Goal: Information Seeking & Learning: Learn about a topic

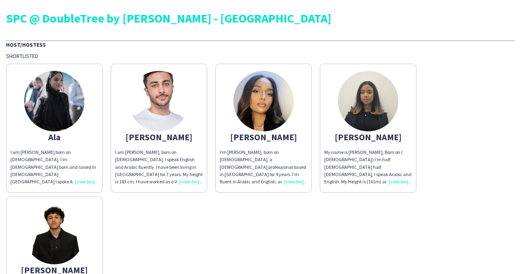
click at [294, 180] on div "I'm [PERSON_NAME], born on [DEMOGRAPHIC_DATA], a [DEMOGRAPHIC_DATA] professiona…" at bounding box center [264, 167] width 88 height 37
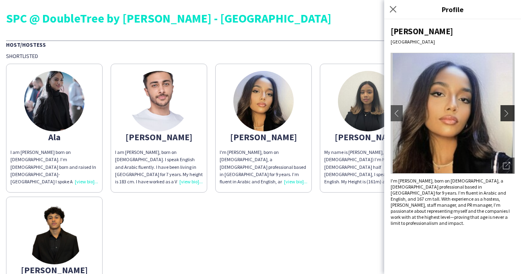
click at [511, 113] on app-icon "chevron-right" at bounding box center [508, 113] width 11 height 7
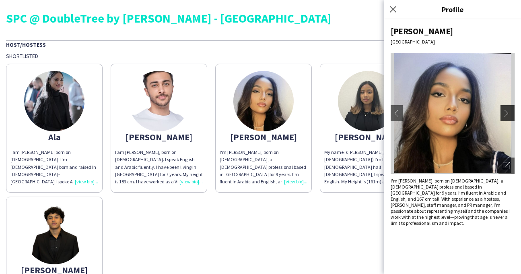
click at [507, 114] on app-icon "chevron-right" at bounding box center [508, 113] width 11 height 7
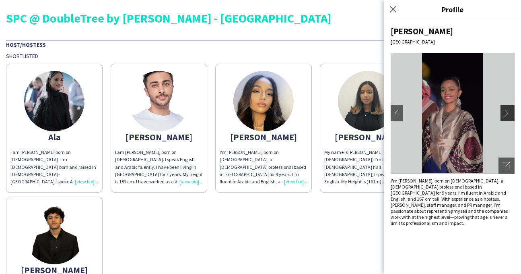
click at [508, 110] on app-icon "chevron-right" at bounding box center [508, 113] width 11 height 7
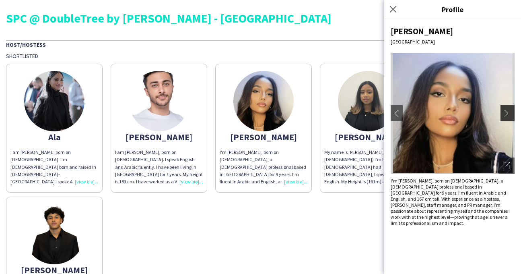
click at [508, 110] on app-icon "chevron-right" at bounding box center [508, 113] width 11 height 7
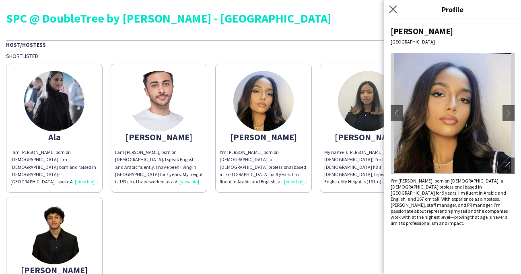
click at [389, 9] on app-icon "Close pop-in" at bounding box center [394, 10] width 12 height 12
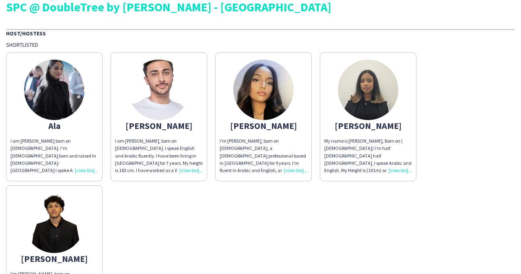
scroll to position [10, 0]
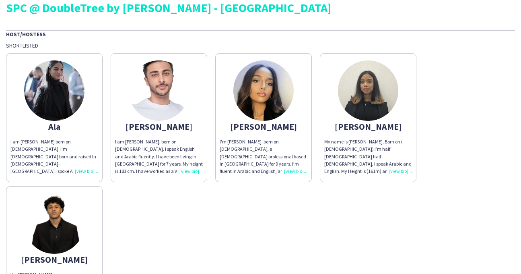
click at [71, 120] on app-share-pages-crew-card "Ala I am [PERSON_NAME] born on [DEMOGRAPHIC_DATA]. I’m [DEMOGRAPHIC_DATA] born …" at bounding box center [54, 117] width 97 height 129
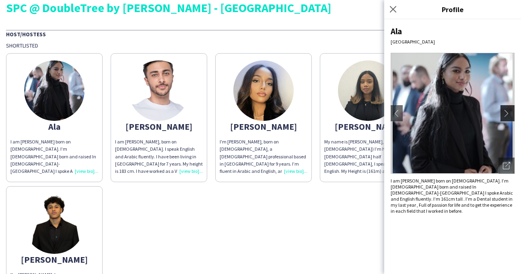
click at [507, 111] on app-icon "chevron-right" at bounding box center [508, 113] width 11 height 7
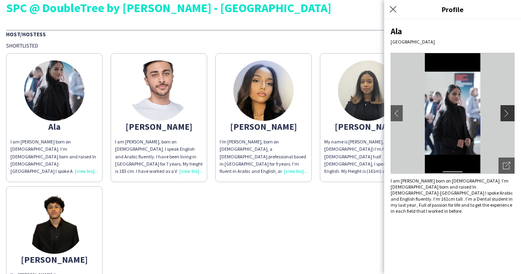
click at [508, 113] on app-icon "chevron-right" at bounding box center [508, 113] width 11 height 7
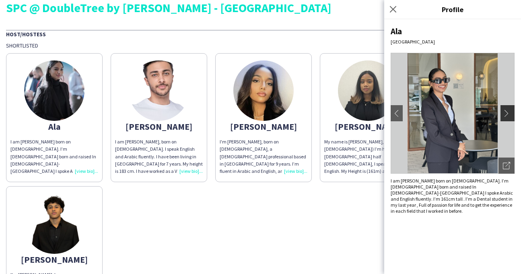
click at [508, 114] on app-icon "chevron-right" at bounding box center [508, 113] width 11 height 7
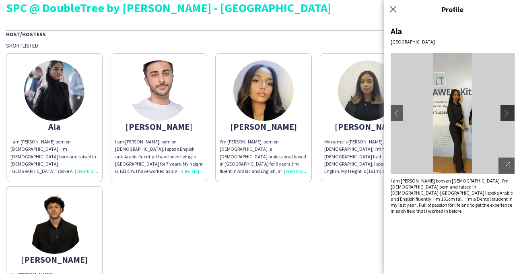
click at [508, 114] on app-icon "chevron-right" at bounding box center [508, 113] width 11 height 7
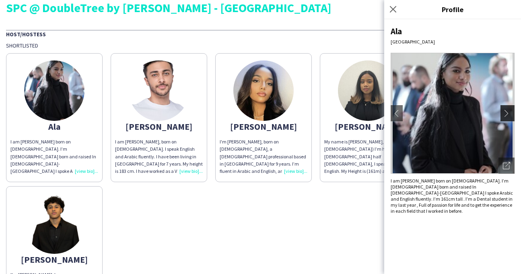
click at [508, 114] on app-icon "chevron-right" at bounding box center [508, 113] width 11 height 7
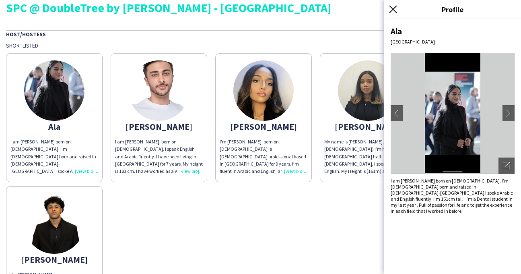
click at [393, 11] on icon "Close pop-in" at bounding box center [393, 9] width 8 height 8
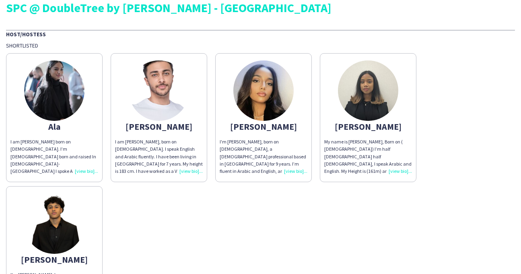
click at [360, 125] on div "[PERSON_NAME]" at bounding box center [369, 126] width 88 height 7
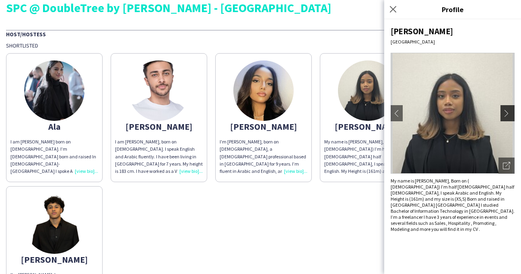
click at [511, 115] on app-icon "chevron-right" at bounding box center [508, 113] width 11 height 7
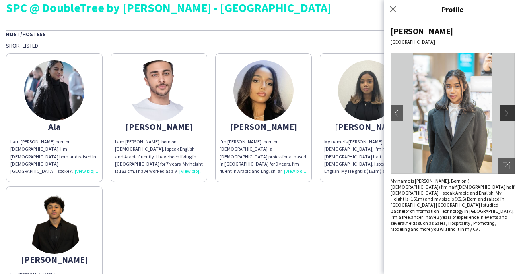
click at [511, 115] on app-icon "chevron-right" at bounding box center [508, 113] width 11 height 7
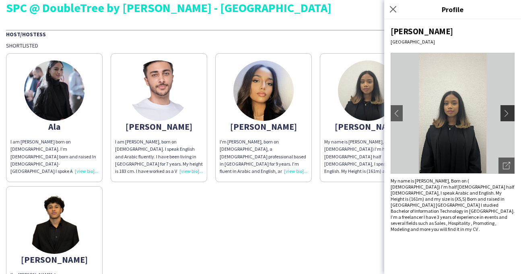
click at [508, 115] on app-icon "chevron-right" at bounding box center [508, 113] width 11 height 7
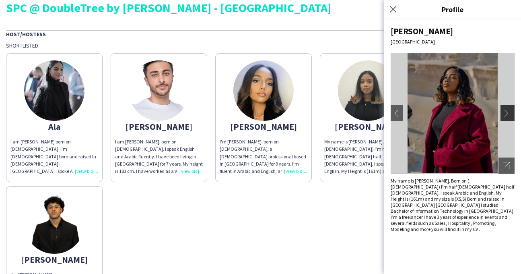
click at [508, 115] on app-icon "chevron-right" at bounding box center [508, 113] width 11 height 7
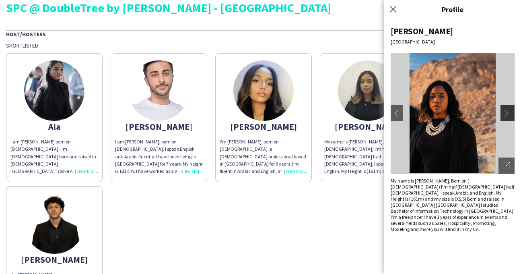
click at [508, 115] on app-icon "chevron-right" at bounding box center [508, 113] width 11 height 7
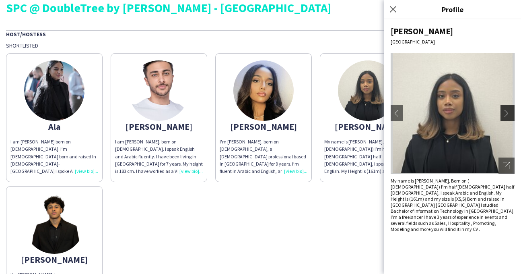
click at [508, 115] on app-icon "chevron-right" at bounding box center [508, 113] width 11 height 7
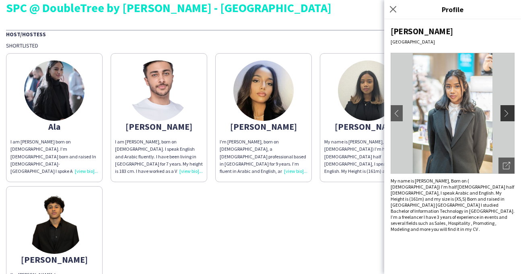
click at [508, 115] on app-icon "chevron-right" at bounding box center [508, 113] width 11 height 7
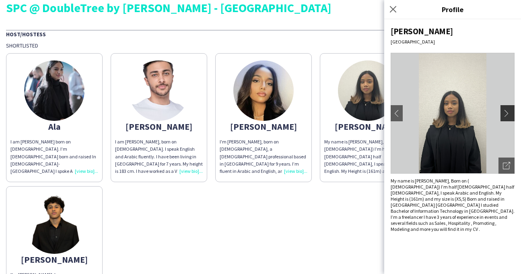
click at [508, 115] on app-icon "chevron-right" at bounding box center [508, 113] width 11 height 7
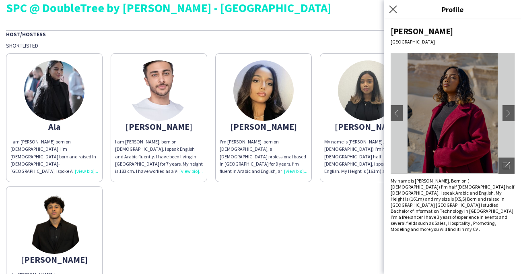
click at [398, 9] on app-icon "Close pop-in" at bounding box center [394, 10] width 12 height 12
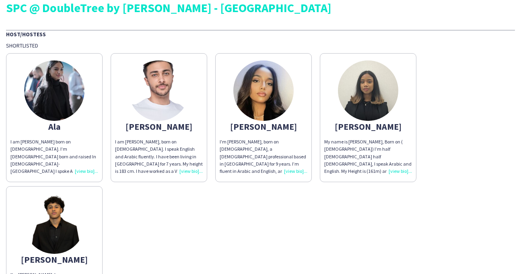
click at [186, 153] on div "I am [PERSON_NAME], born on [DEMOGRAPHIC_DATA]. I speak English and Arabic flue…" at bounding box center [159, 156] width 88 height 37
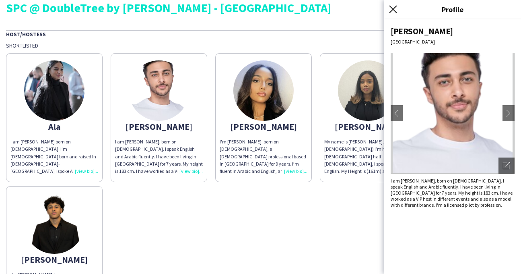
click at [395, 8] on icon at bounding box center [393, 9] width 8 height 8
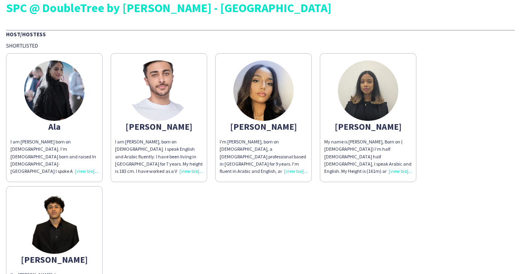
scroll to position [85, 0]
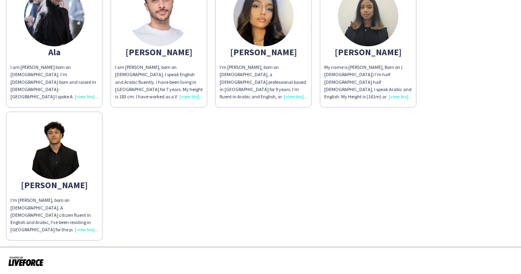
click at [46, 203] on div "I'm [PERSON_NAME], born on [DEMOGRAPHIC_DATA]. A [DEMOGRAPHIC_DATA] citizen flu…" at bounding box center [54, 214] width 88 height 37
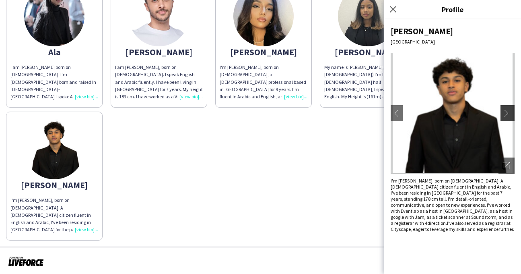
click at [505, 108] on button "chevron-right" at bounding box center [509, 113] width 16 height 16
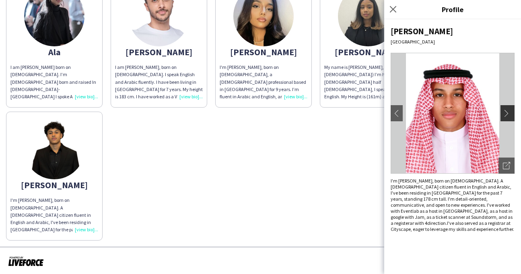
click at [505, 108] on button "chevron-right" at bounding box center [509, 113] width 16 height 16
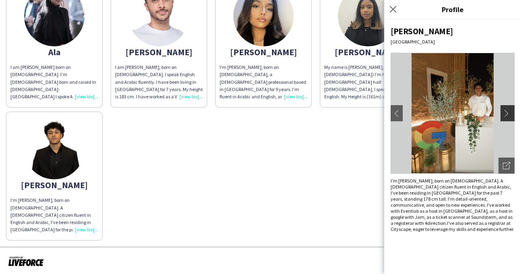
click at [505, 108] on button "chevron-right" at bounding box center [509, 113] width 16 height 16
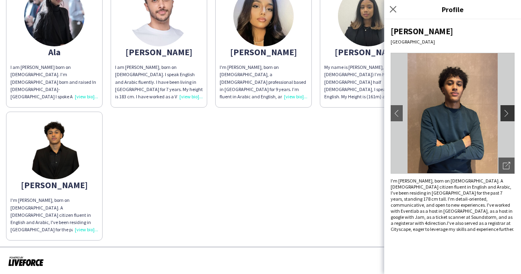
click at [505, 108] on button "chevron-right" at bounding box center [509, 113] width 16 height 16
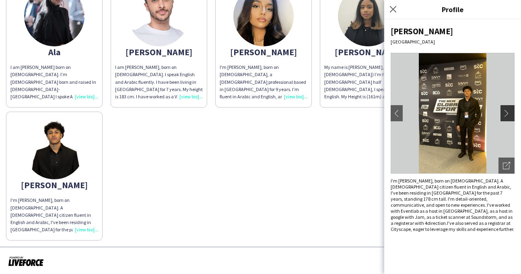
click at [505, 108] on button "chevron-right" at bounding box center [509, 113] width 16 height 16
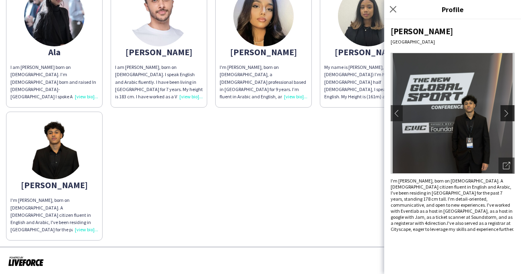
click at [505, 108] on button "chevron-right" at bounding box center [509, 113] width 16 height 16
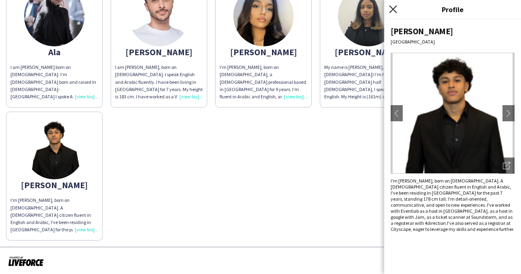
click at [396, 9] on icon "Close pop-in" at bounding box center [393, 9] width 8 height 8
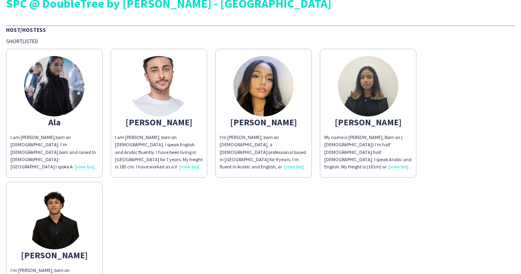
scroll to position [14, 0]
